Goal: Contribute content: Add original content to the website for others to see

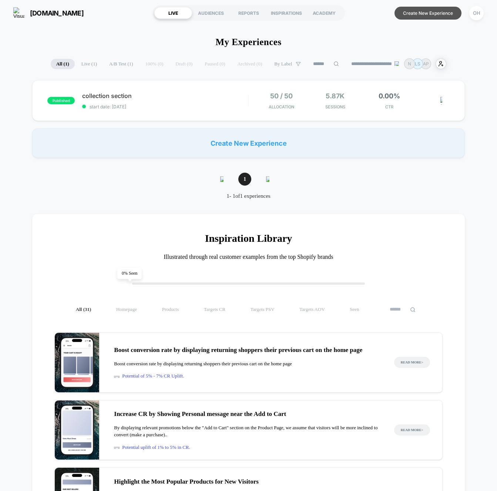
click at [449, 10] on button "Create New Experience" at bounding box center [427, 13] width 67 height 13
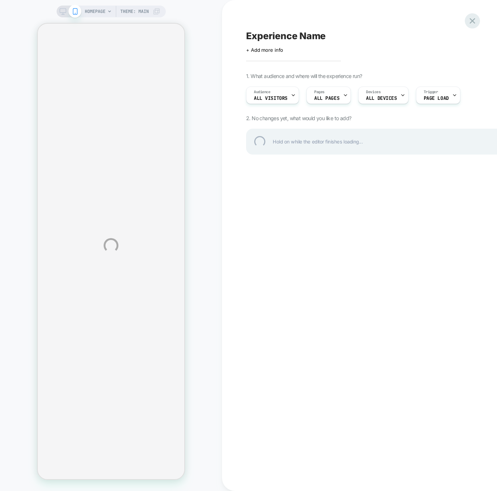
click at [472, 20] on div at bounding box center [472, 20] width 15 height 15
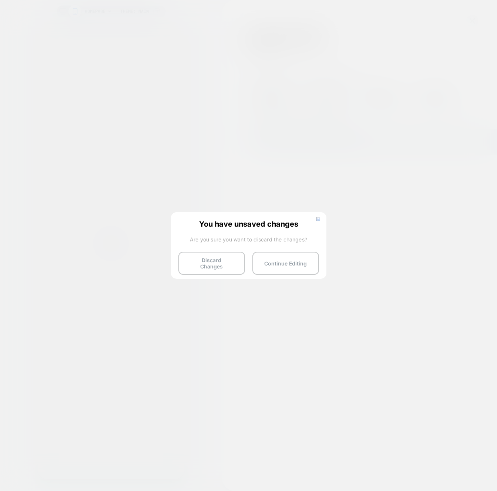
drag, startPoint x: 207, startPoint y: 267, endPoint x: 12, endPoint y: 340, distance: 208.9
click at [207, 267] on button "Discard Changes" at bounding box center [211, 263] width 67 height 23
